Goal: Information Seeking & Learning: Learn about a topic

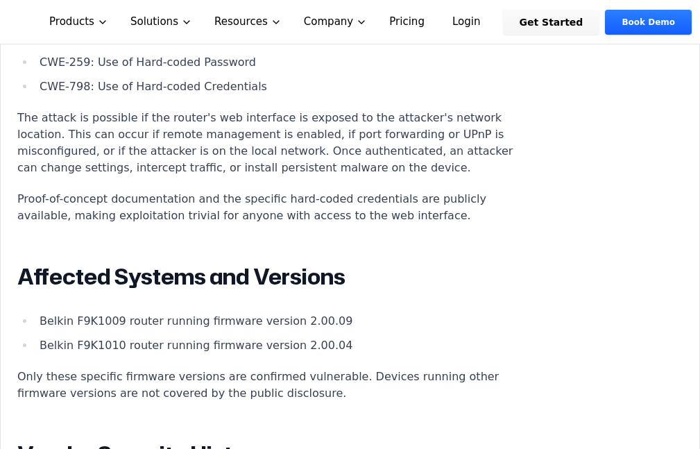
scroll to position [1527, 0]
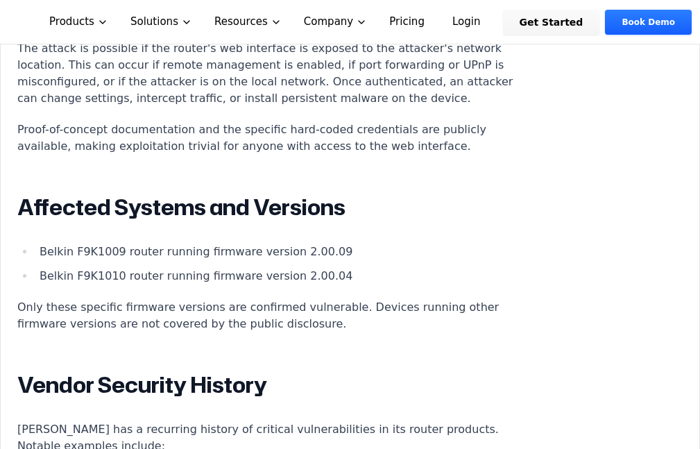
drag, startPoint x: 66, startPoint y: 133, endPoint x: 105, endPoint y: 131, distance: 39.6
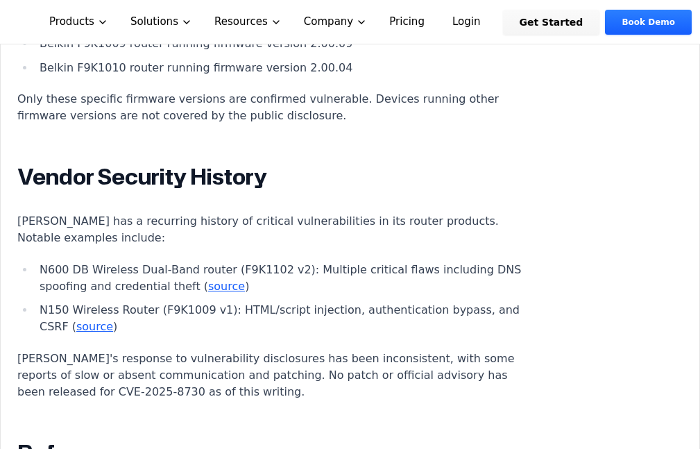
scroll to position [1596, 0]
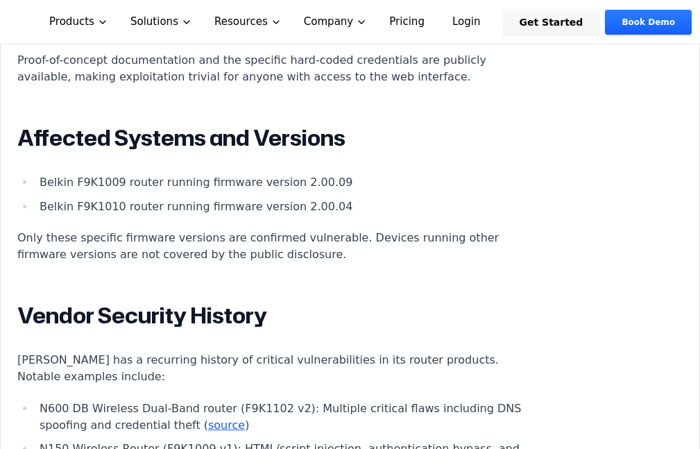
drag, startPoint x: 103, startPoint y: 163, endPoint x: 185, endPoint y: 181, distance: 84.5
click at [185, 37] on p "The attack is possible if the router's web interface is exposed to the attacker…" at bounding box center [275, 4] width 516 height 67
drag, startPoint x: 77, startPoint y: 202, endPoint x: 316, endPoint y: 204, distance: 239.4
click at [316, 37] on p "The attack is possible if the router's web interface is exposed to the attacker…" at bounding box center [275, 4] width 516 height 67
drag, startPoint x: 86, startPoint y: 223, endPoint x: 156, endPoint y: 222, distance: 70.1
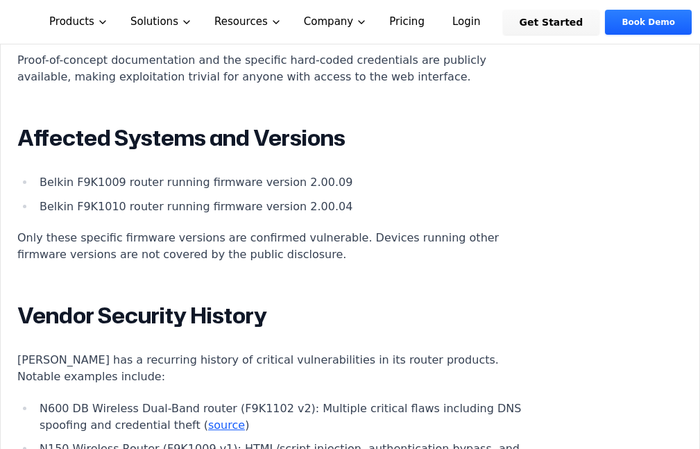
click at [156, 37] on p "The attack is possible if the router's web interface is exposed to the attacker…" at bounding box center [275, 4] width 516 height 67
drag, startPoint x: 198, startPoint y: 183, endPoint x: 298, endPoint y: 183, distance: 99.9
click at [298, 37] on p "The attack is possible if the router's web interface is exposed to the attacker…" at bounding box center [275, 4] width 516 height 67
click at [330, 37] on p "The attack is possible if the router's web interface is exposed to the attacker…" at bounding box center [275, 4] width 516 height 67
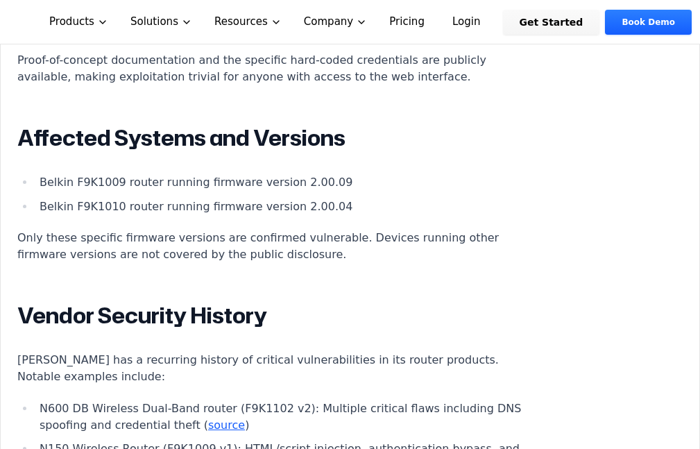
drag, startPoint x: 85, startPoint y: 203, endPoint x: 339, endPoint y: 201, distance: 254.7
click at [339, 37] on p "The attack is possible if the router's web interface is exposed to the attacker…" at bounding box center [275, 4] width 516 height 67
drag, startPoint x: 99, startPoint y: 223, endPoint x: 180, endPoint y: 218, distance: 82.0
click at [180, 37] on p "The attack is possible if the router's web interface is exposed to the attacker…" at bounding box center [275, 4] width 516 height 67
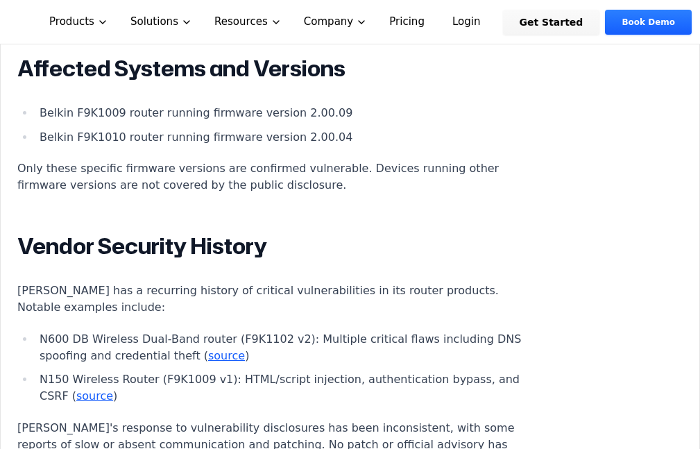
scroll to position [1735, 0]
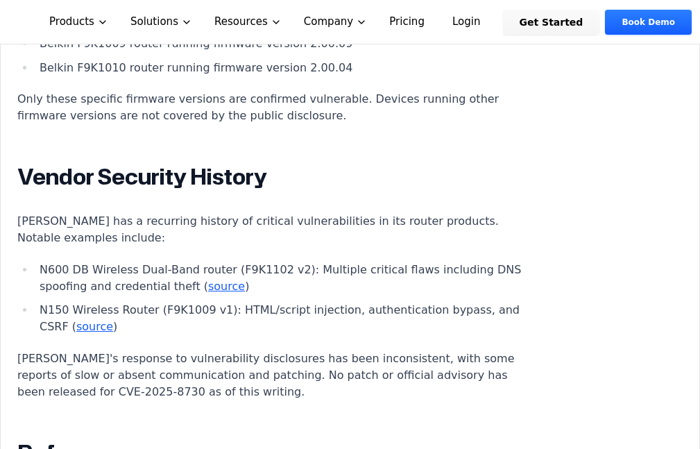
drag, startPoint x: 228, startPoint y: 160, endPoint x: 248, endPoint y: 164, distance: 20.4
drag, startPoint x: 135, startPoint y: 183, endPoint x: 214, endPoint y: 183, distance: 79.1
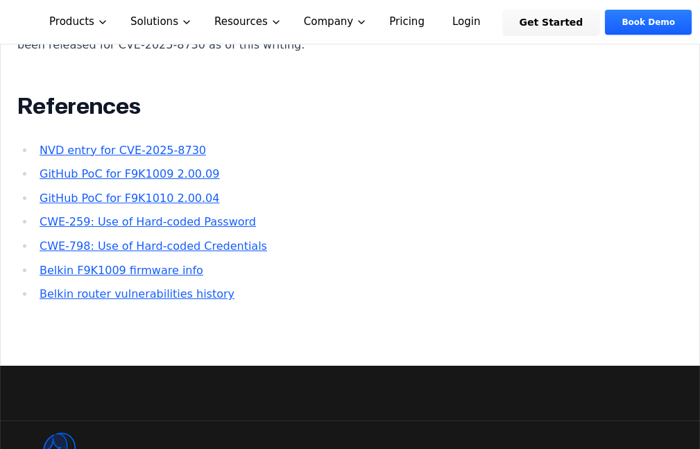
scroll to position [2151, 0]
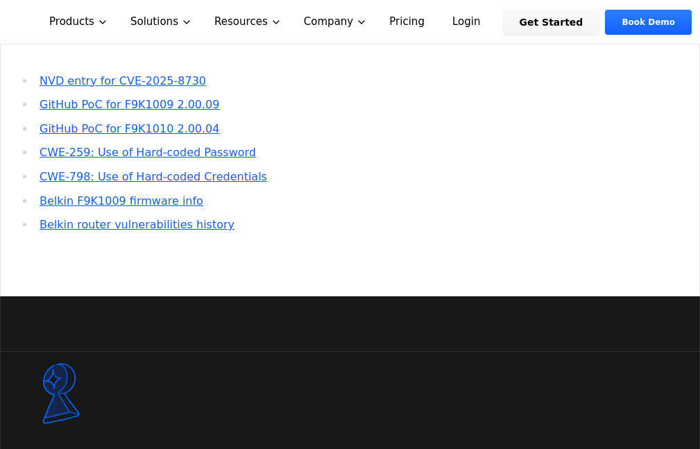
drag, startPoint x: 94, startPoint y: 120, endPoint x: 133, endPoint y: 120, distance: 38.9
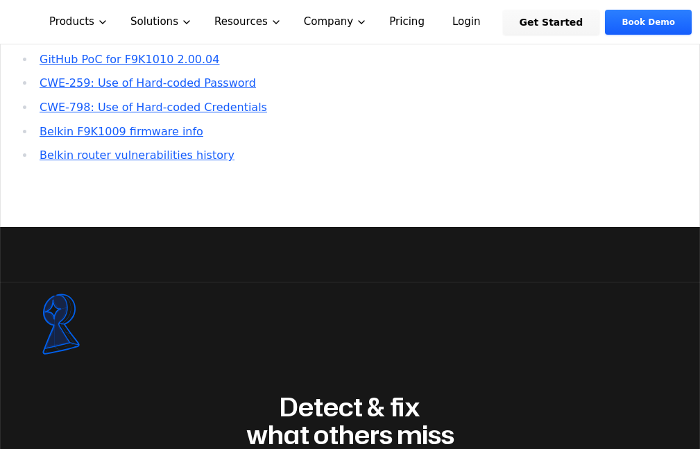
scroll to position [2360, 0]
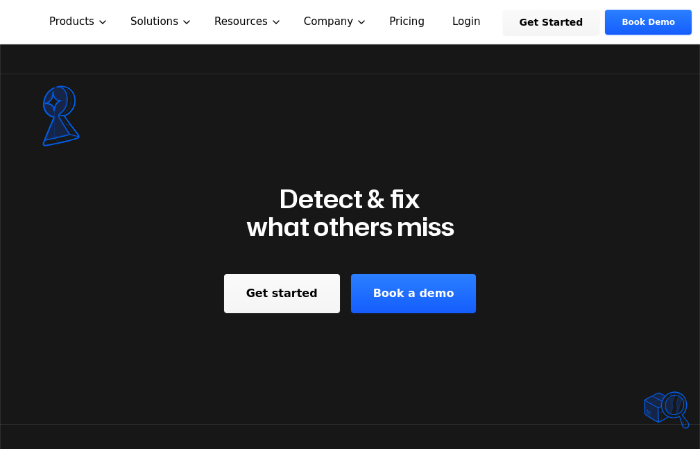
scroll to position [2498, 0]
